Goal: Task Accomplishment & Management: Manage account settings

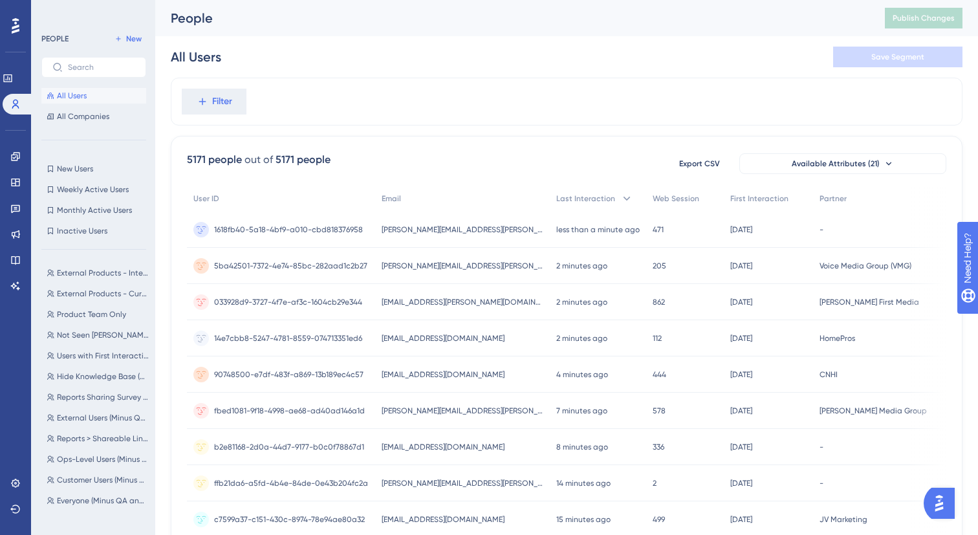
click at [91, 261] on div "External Products - Interested List External Products - Interested List Externa…" at bounding box center [97, 386] width 113 height 252
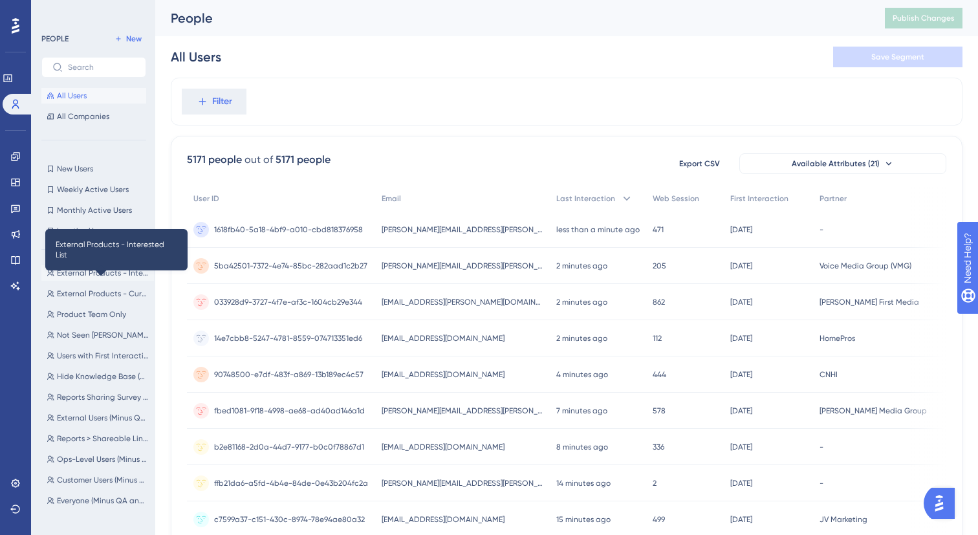
click at [91, 270] on span "External Products - Interested List" at bounding box center [103, 273] width 92 height 10
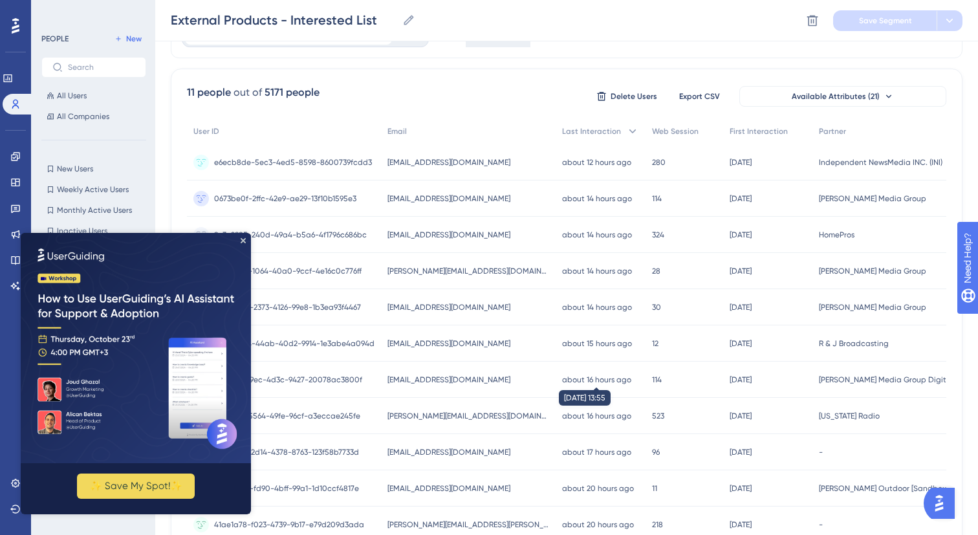
scroll to position [153, 0]
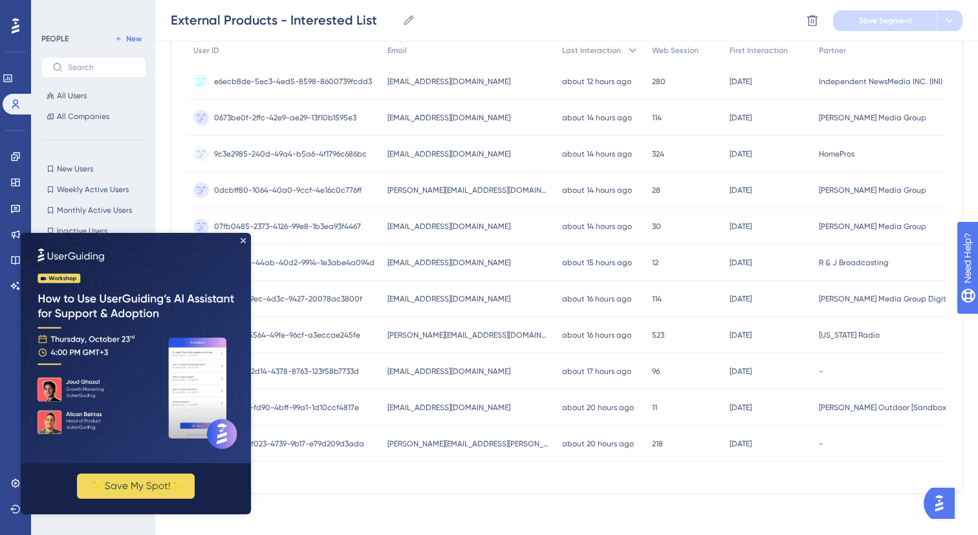
click at [244, 237] on img at bounding box center [136, 348] width 230 height 230
click at [243, 241] on icon "Close Preview" at bounding box center [243, 240] width 5 height 5
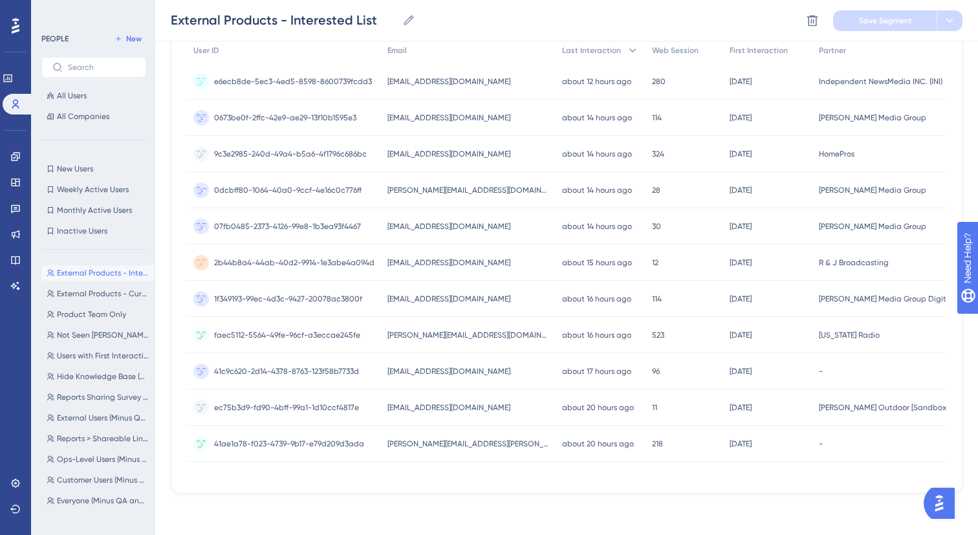
click at [851, 188] on span "[PERSON_NAME] Media Group" at bounding box center [872, 190] width 107 height 10
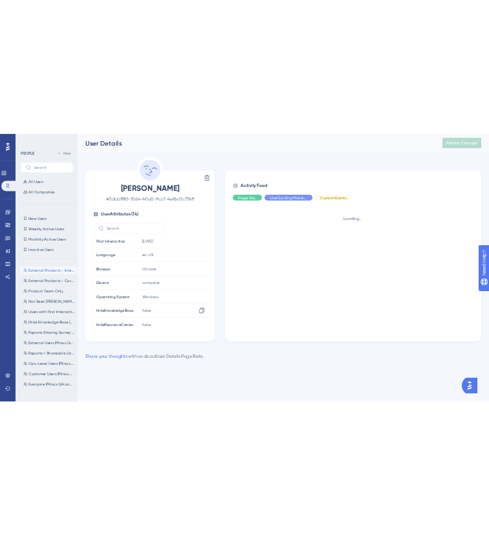
scroll to position [199, 0]
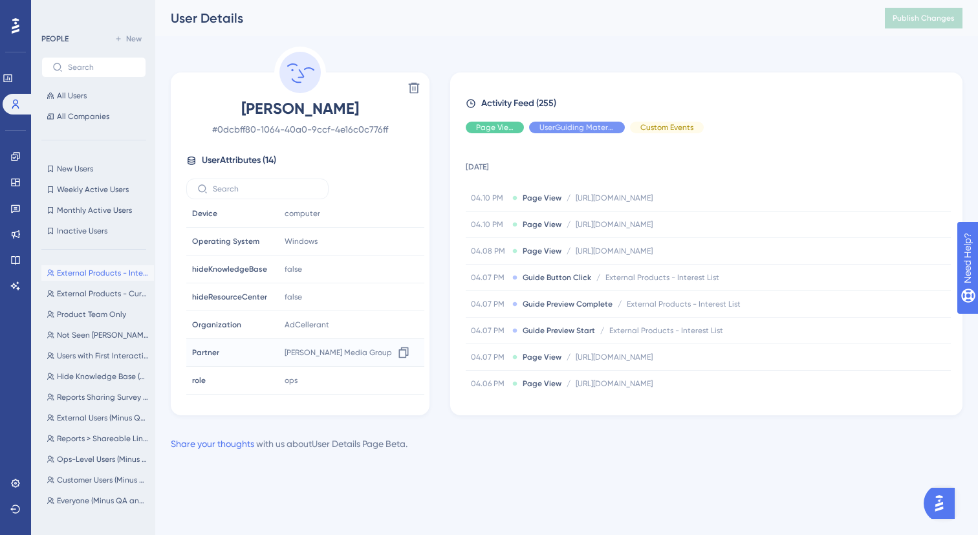
click at [330, 350] on span "[PERSON_NAME] Media Group" at bounding box center [337, 352] width 107 height 10
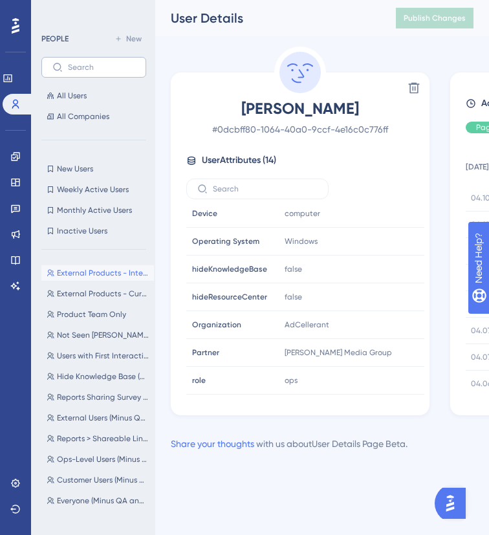
click at [123, 59] on label at bounding box center [93, 67] width 105 height 21
click at [123, 63] on input "text" at bounding box center [101, 67] width 67 height 9
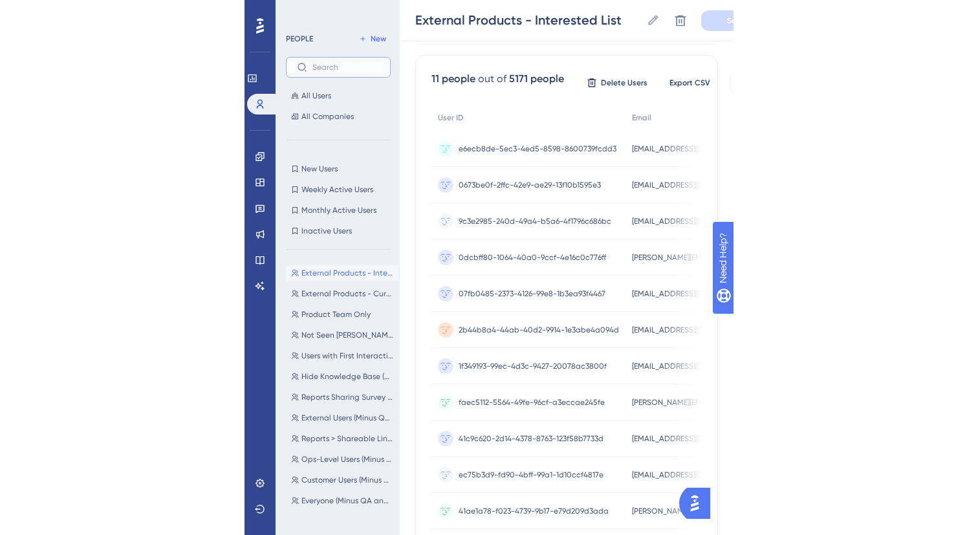
scroll to position [86, 0]
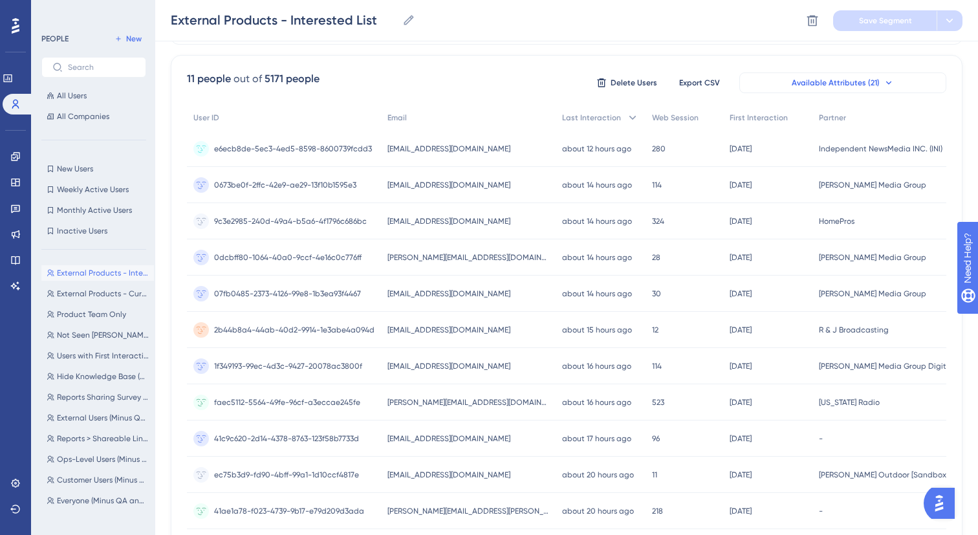
click at [870, 76] on button "Available Attributes (21)" at bounding box center [842, 82] width 207 height 21
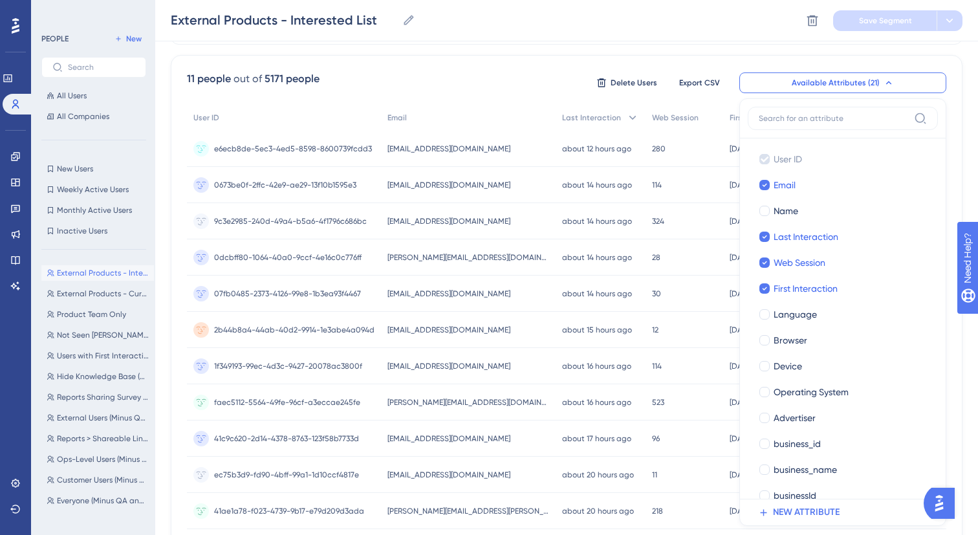
scroll to position [131, 0]
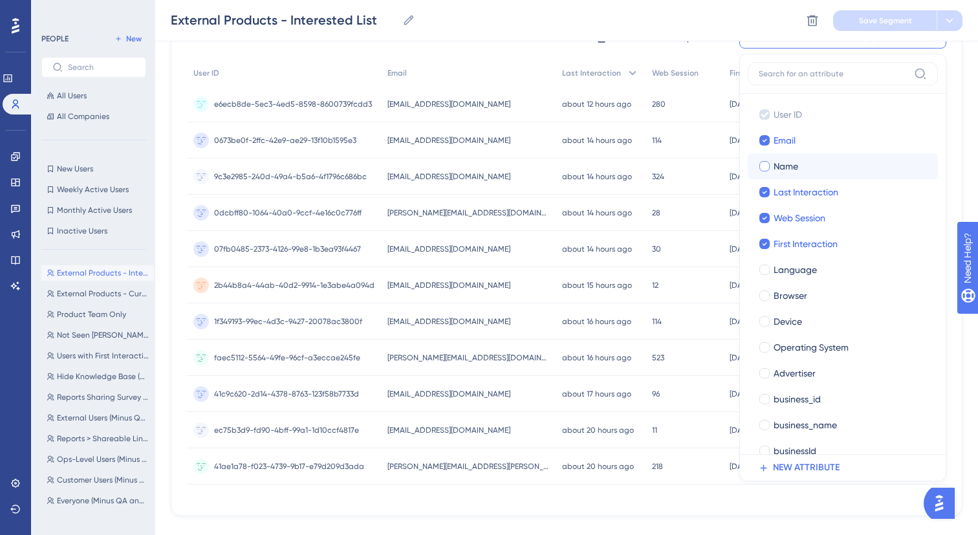
click at [776, 161] on span "Name" at bounding box center [785, 166] width 25 height 16
checkbox input "true"
click at [802, 220] on span "Web Session" at bounding box center [799, 218] width 52 height 16
checkbox input "false"
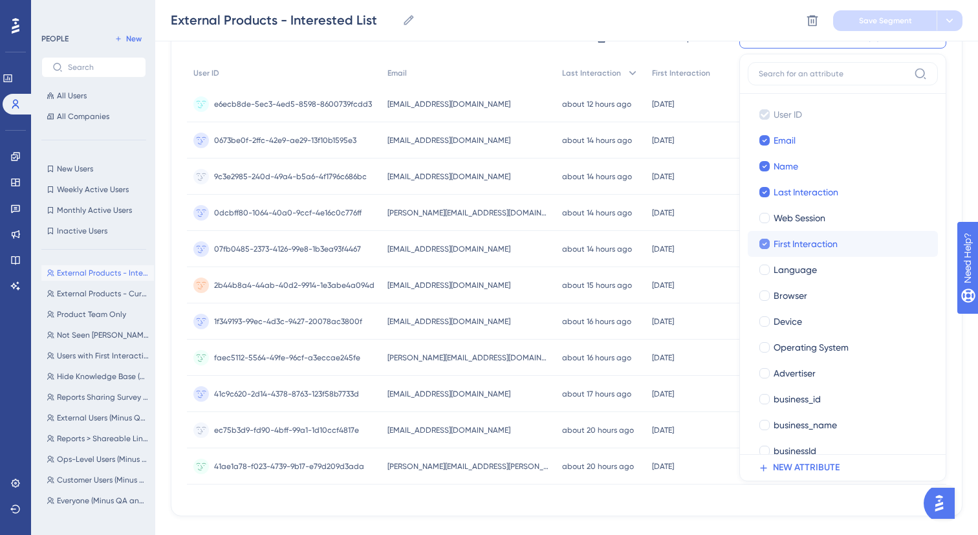
click at [800, 246] on span "First Interaction" at bounding box center [805, 244] width 64 height 16
checkbox input "false"
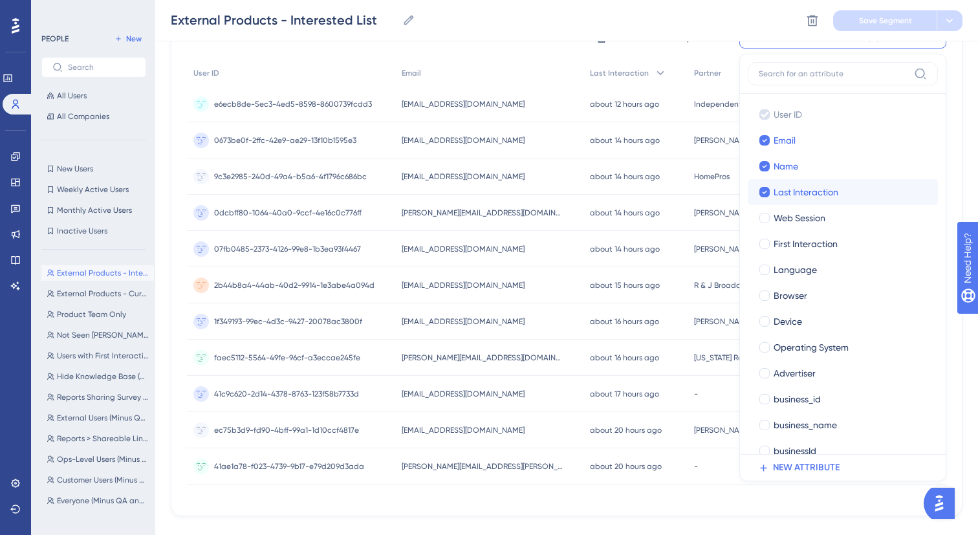
click at [808, 182] on label "Last Interaction Last Interaction" at bounding box center [842, 192] width 190 height 26
click at [765, 192] on input "Last Interaction" at bounding box center [764, 192] width 1 height 1
checkbox input "true"
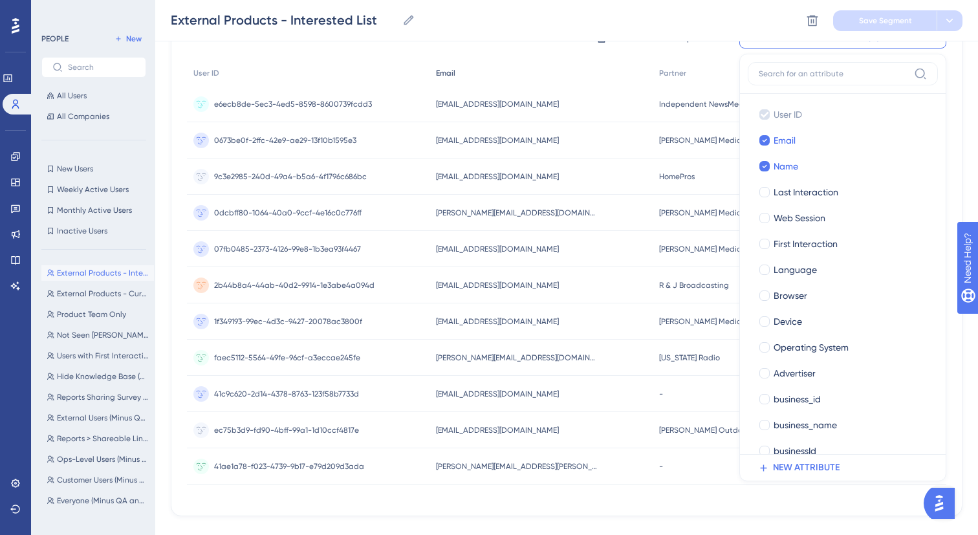
click at [623, 76] on div "Email" at bounding box center [540, 73] width 223 height 27
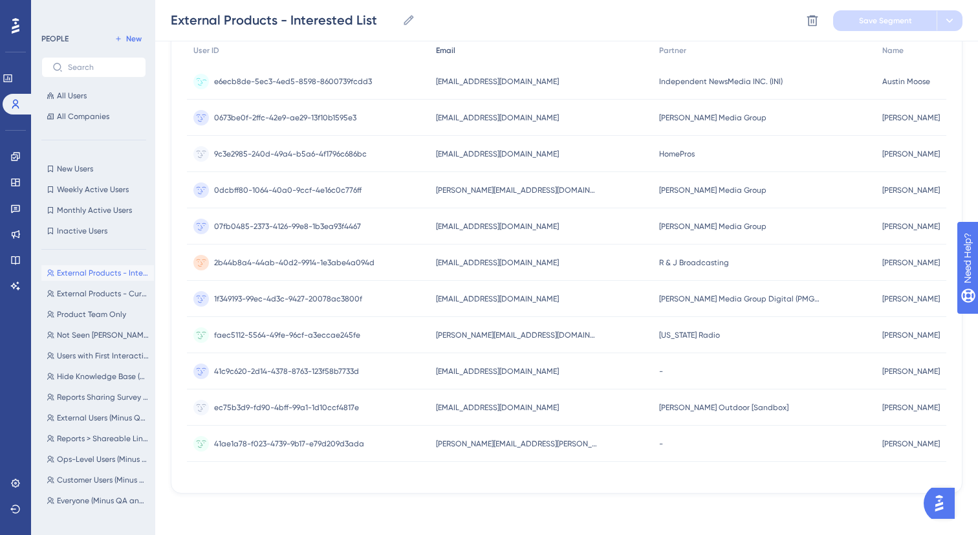
scroll to position [95, 0]
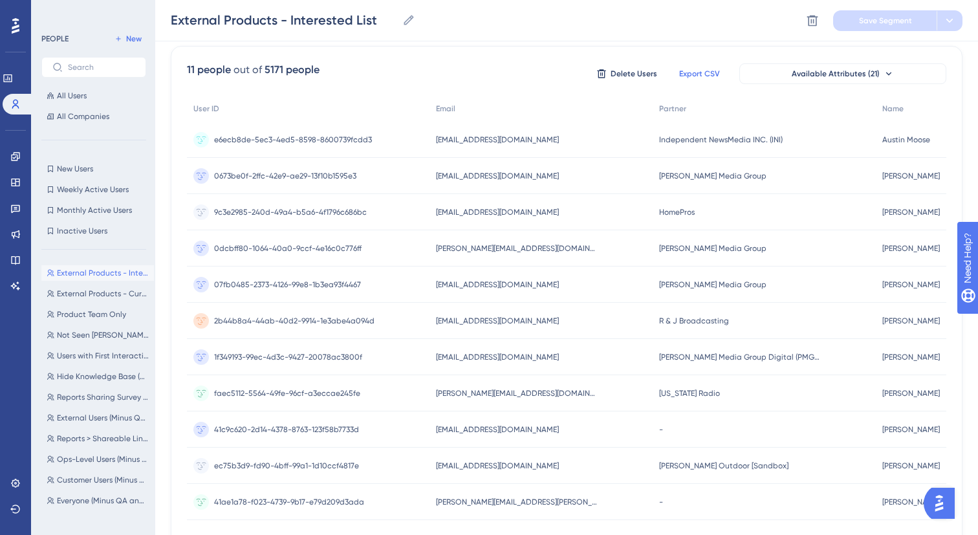
click at [702, 72] on span "Export CSV" at bounding box center [699, 74] width 41 height 10
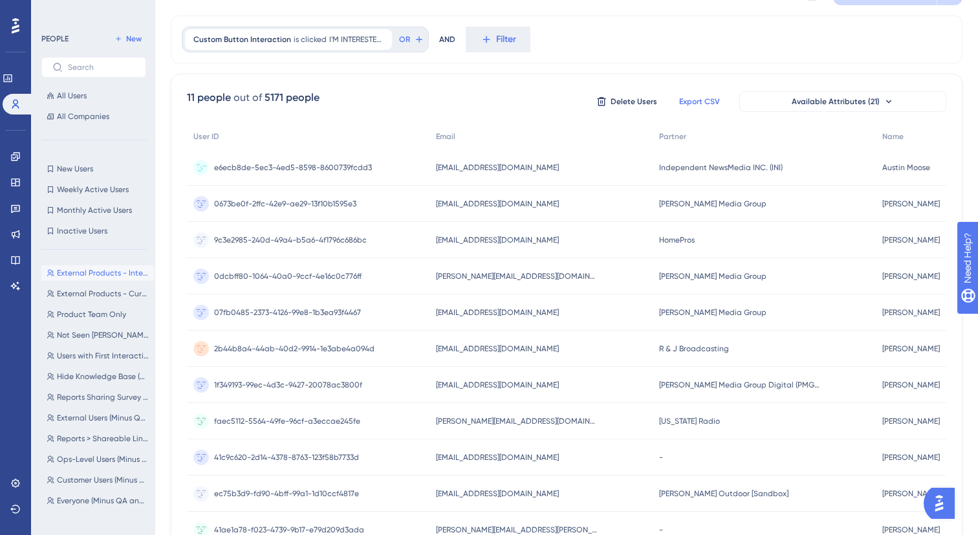
scroll to position [0, 0]
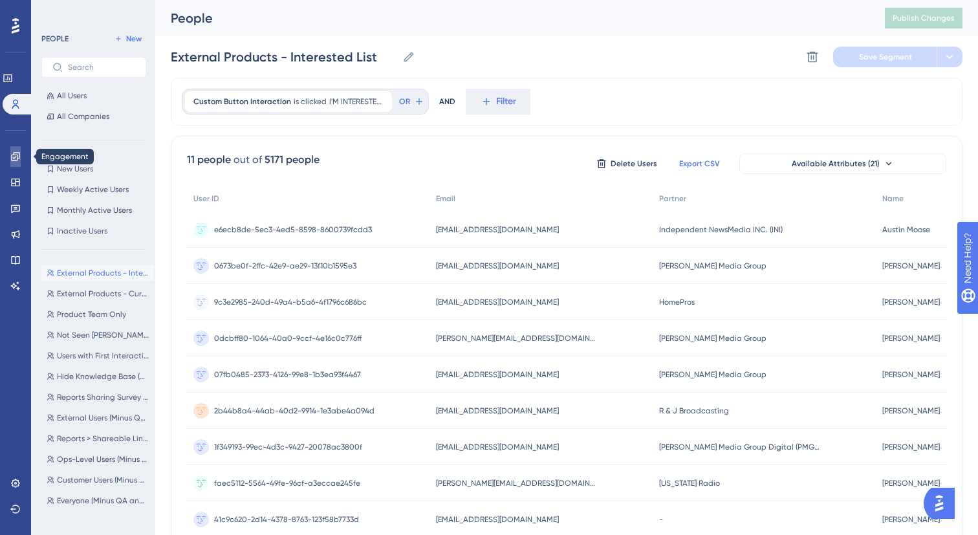
click at [21, 153] on link at bounding box center [15, 156] width 10 height 21
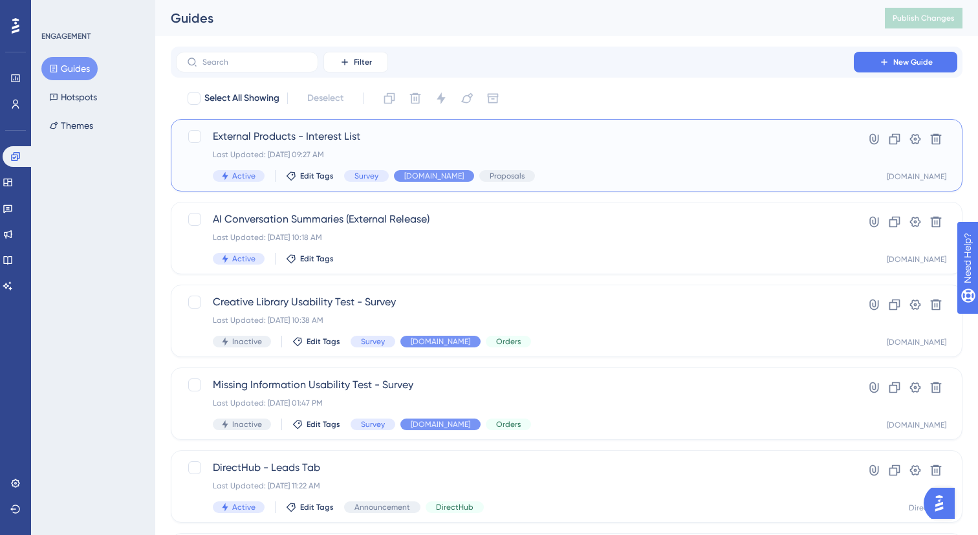
click at [343, 145] on div "External Products - Interest List Last Updated: [DATE] 09:27 AM Active Edit Tag…" at bounding box center [515, 155] width 604 height 53
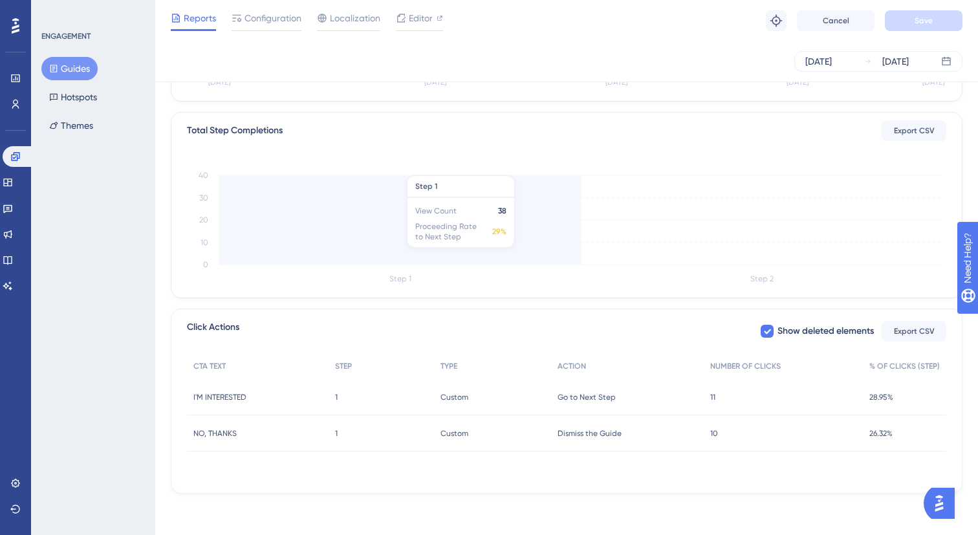
scroll to position [284, 0]
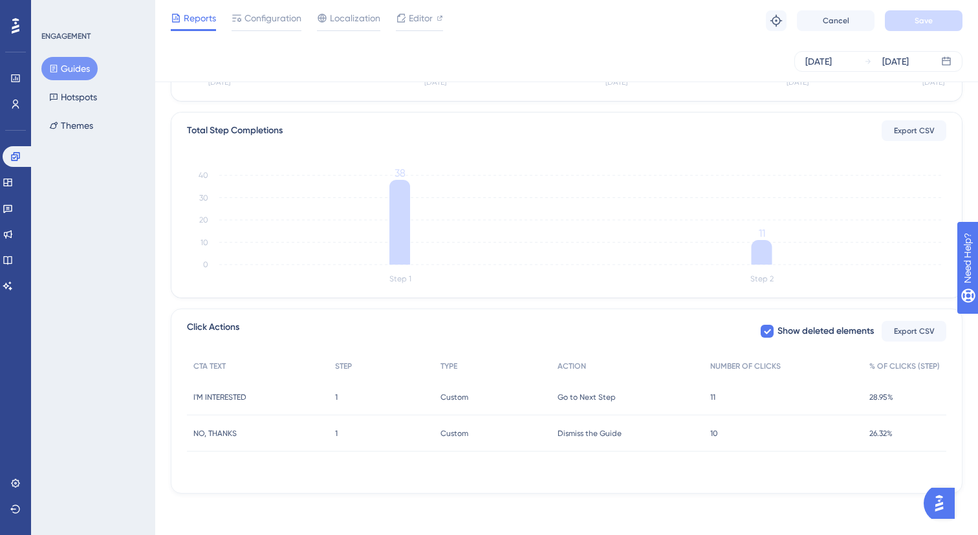
click at [258, 400] on div "I'M INTERESTED I'M INTERESTED" at bounding box center [258, 397] width 142 height 36
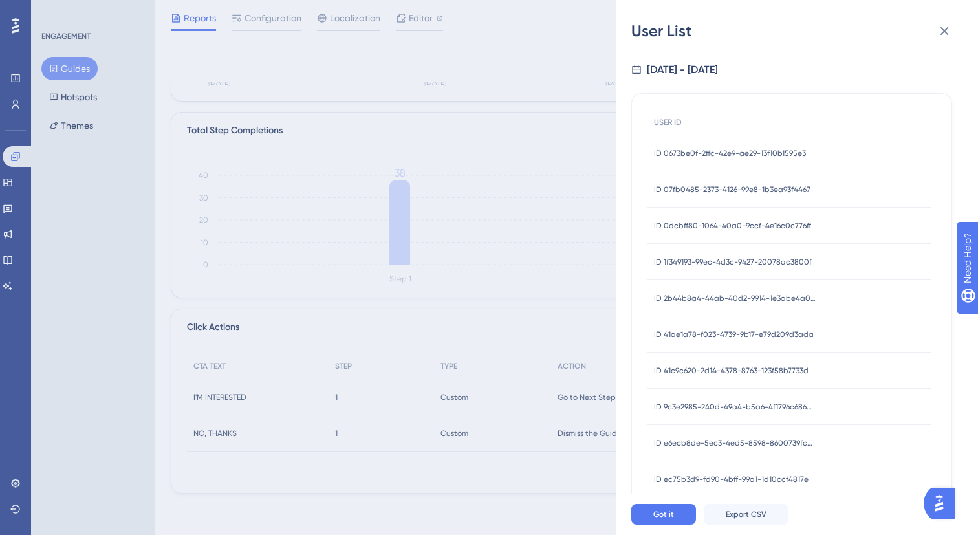
click at [482, 473] on div "User List [DATE] - [DATE] USER ID ID 0673be0f-2ffc-42e9-ae29-13f10b1595e3 ID 06…" at bounding box center [489, 267] width 978 height 535
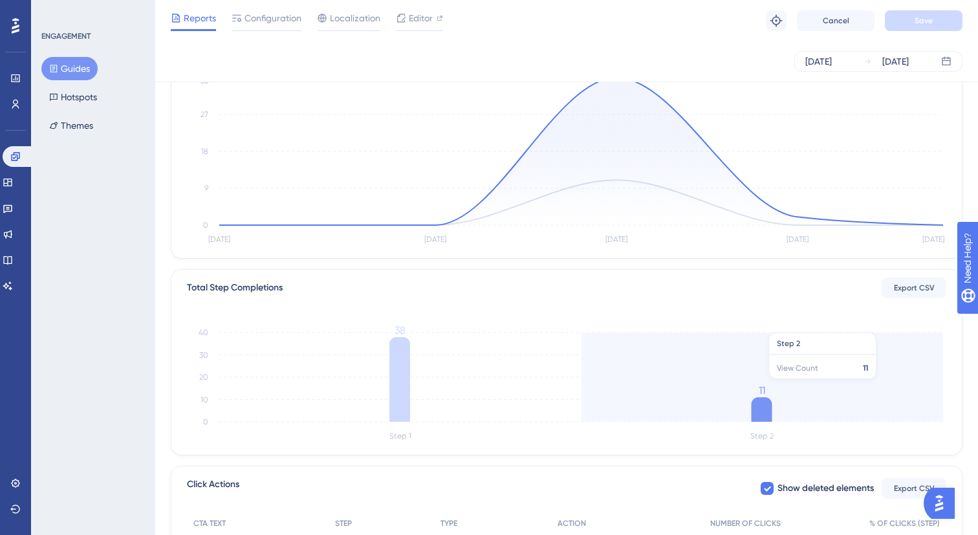
scroll to position [0, 0]
